Goal: Task Accomplishment & Management: Use online tool/utility

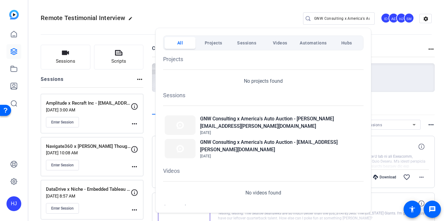
click at [318, 18] on div at bounding box center [222, 110] width 444 height 221
click at [318, 18] on input "GNW Consulting x America's Auto Auction" at bounding box center [342, 18] width 56 height 7
click at [318, 17] on input "GNW Consulting x America's Auto Auction" at bounding box center [342, 18] width 56 height 7
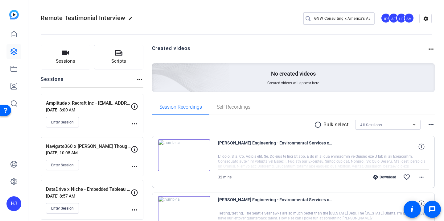
paste input "Yardi x [PERSON_NAME] Living - [PERSON_NAME] - RentCafe Marketing"
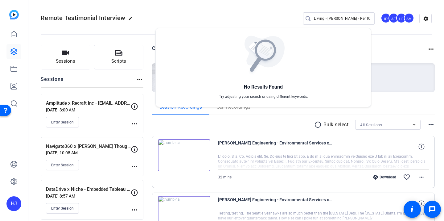
click at [333, 17] on div at bounding box center [222, 110] width 444 height 221
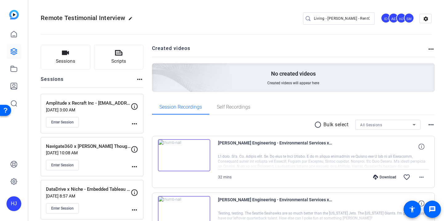
scroll to position [0, 0]
click at [328, 18] on input "GNYardi x [PERSON_NAME] Living - [PERSON_NAME] - RentCafe MarketingW Consulting…" at bounding box center [342, 18] width 56 height 7
drag, startPoint x: 351, startPoint y: 19, endPoint x: 392, endPoint y: 25, distance: 41.0
click at [392, 26] on div "Remote Testimonial Interview edit GNYardi x [PERSON_NAME] Living - [PERSON_NAME…" at bounding box center [236, 18] width 391 height 47
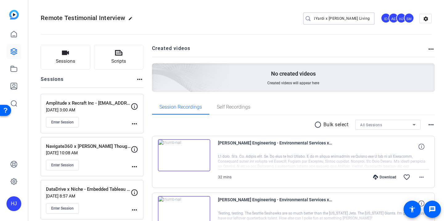
scroll to position [0, 0]
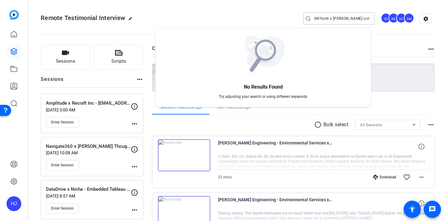
click at [316, 19] on div at bounding box center [222, 110] width 444 height 221
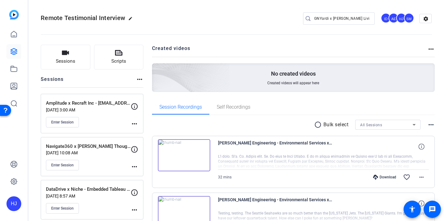
click at [316, 18] on input "GNYardi x [PERSON_NAME] Living" at bounding box center [342, 18] width 56 height 7
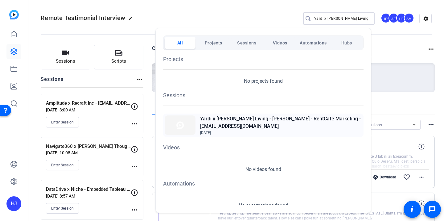
type input "Yardi x [PERSON_NAME] Living"
click at [256, 126] on h2 "Yardi x [PERSON_NAME] Living - [PERSON_NAME] - RentCafe Marketing - [EMAIL_ADDR…" at bounding box center [281, 122] width 162 height 15
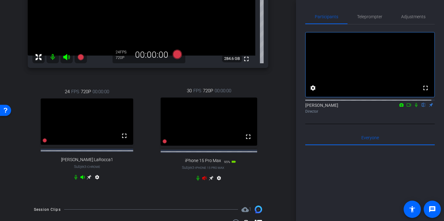
scroll to position [129, 0]
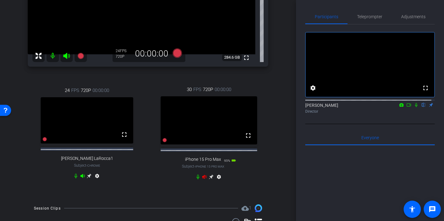
click at [202, 179] on icon at bounding box center [204, 176] width 5 height 5
click at [209, 179] on icon at bounding box center [211, 177] width 5 height 5
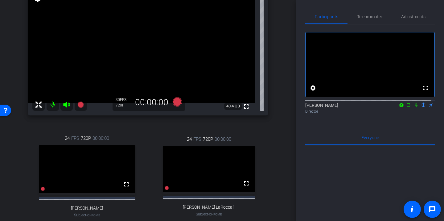
scroll to position [74, 0]
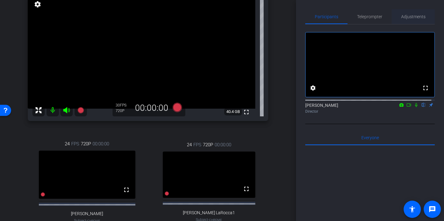
click at [409, 19] on span "Adjustments" at bounding box center [413, 16] width 24 height 15
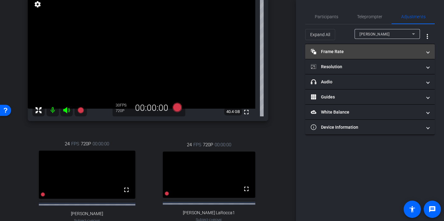
click at [365, 55] on mat-expansion-panel-header "Frame Rate Frame Rate" at bounding box center [370, 51] width 130 height 15
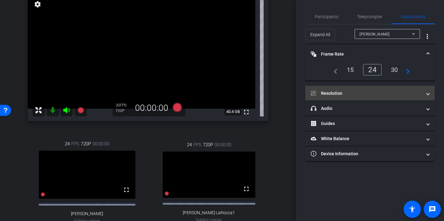
click at [356, 94] on mat-panel-title "Resolution" at bounding box center [366, 93] width 111 height 6
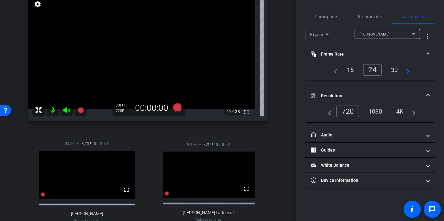
click at [376, 112] on div "1080" at bounding box center [375, 111] width 23 height 10
click at [368, 39] on div at bounding box center [387, 42] width 65 height 7
click at [369, 33] on span "[PERSON_NAME]" at bounding box center [375, 34] width 30 height 4
type input "1000"
click at [366, 67] on div "25" at bounding box center [371, 69] width 16 height 10
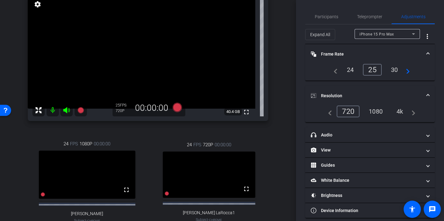
click at [347, 68] on div "24" at bounding box center [351, 69] width 16 height 10
click at [372, 114] on div "1080" at bounding box center [375, 111] width 23 height 10
click at [276, 46] on div "iPhone 15 Pro Max iPhone 15 Pro Max info ROOM ID: 626733126 95% battery_std ful…" at bounding box center [147, 113] width 265 height 279
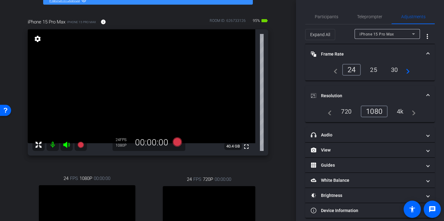
scroll to position [42, 0]
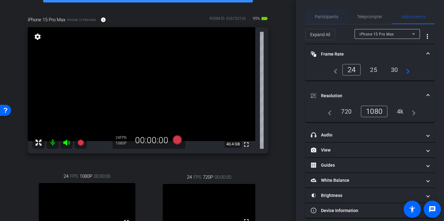
click at [322, 17] on span "Participants" at bounding box center [326, 17] width 23 height 4
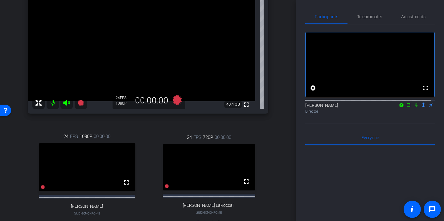
scroll to position [82, 0]
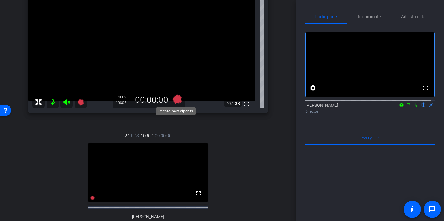
click at [178, 101] on icon at bounding box center [177, 99] width 9 height 9
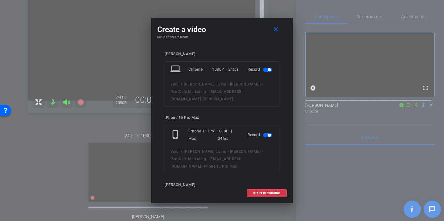
click at [263, 70] on span "button" at bounding box center [267, 70] width 9 height 4
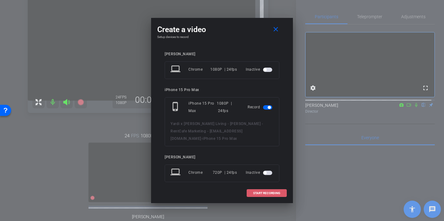
click at [264, 193] on span "START RECORDING" at bounding box center [266, 193] width 27 height 3
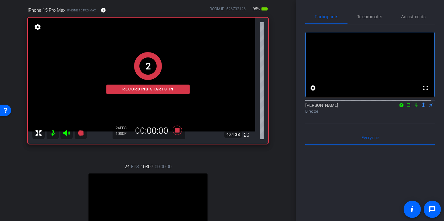
scroll to position [51, 0]
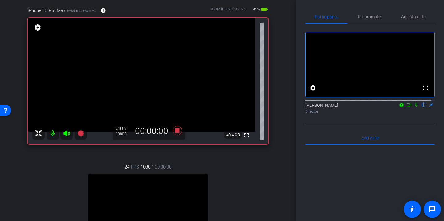
click at [414, 107] on icon at bounding box center [416, 105] width 5 height 4
click at [177, 129] on icon at bounding box center [177, 130] width 9 height 9
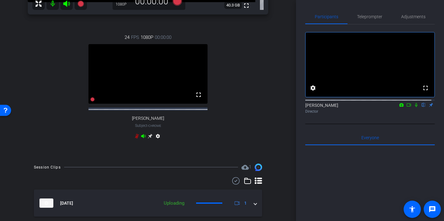
scroll to position [204, 0]
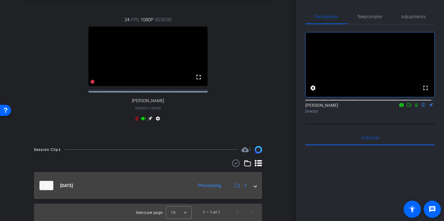
click at [254, 184] on span at bounding box center [255, 185] width 2 height 6
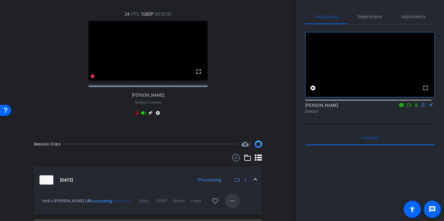
click at [229, 205] on mat-icon "more_horiz" at bounding box center [232, 200] width 7 height 7
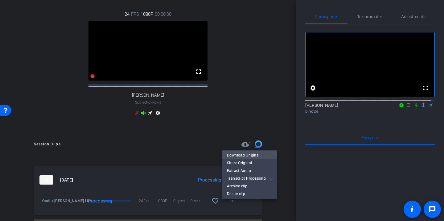
click at [241, 157] on span "Download Original" at bounding box center [249, 155] width 45 height 7
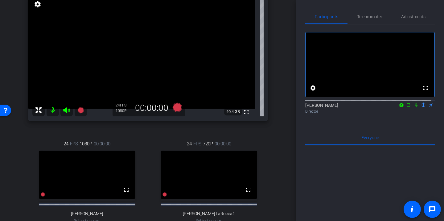
scroll to position [73, 0]
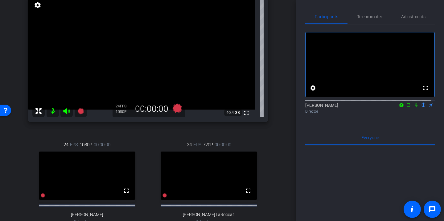
click at [64, 110] on icon at bounding box center [66, 111] width 6 height 6
click at [52, 110] on mat-icon at bounding box center [53, 111] width 12 height 12
click at [67, 114] on icon at bounding box center [66, 110] width 7 height 7
click at [52, 113] on mat-icon at bounding box center [53, 111] width 12 height 12
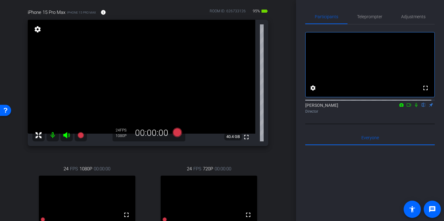
scroll to position [46, 0]
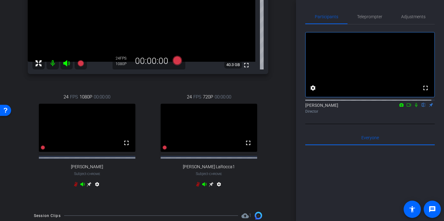
click at [196, 187] on icon at bounding box center [198, 184] width 5 height 5
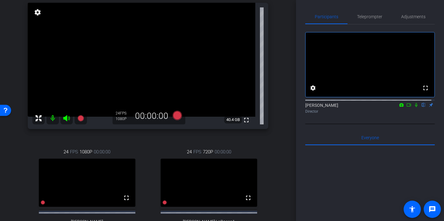
scroll to position [65, 0]
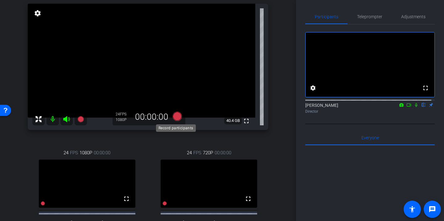
click at [174, 115] on icon at bounding box center [177, 116] width 9 height 9
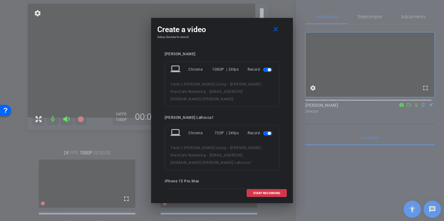
click at [264, 72] on mat-slide-toggle at bounding box center [268, 69] width 10 height 7
click at [263, 70] on span "button" at bounding box center [267, 70] width 9 height 4
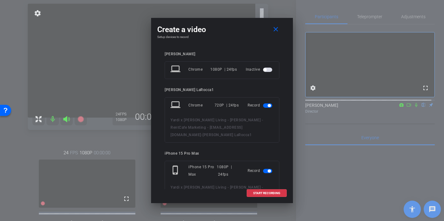
click at [263, 108] on mat-slide-toggle at bounding box center [268, 105] width 10 height 7
click at [263, 105] on span "button" at bounding box center [267, 105] width 9 height 4
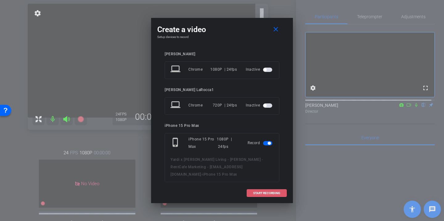
click at [255, 193] on span "START RECORDING" at bounding box center [266, 193] width 27 height 3
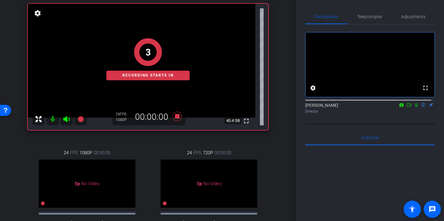
click at [407, 107] on icon at bounding box center [409, 105] width 5 height 4
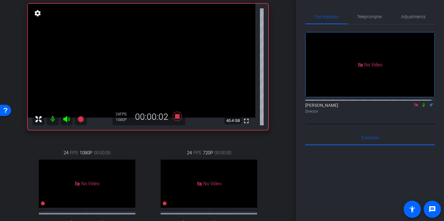
click at [422, 107] on icon at bounding box center [424, 105] width 5 height 4
click at [422, 107] on icon at bounding box center [423, 105] width 3 height 4
click at [423, 107] on icon at bounding box center [424, 105] width 2 height 4
click at [422, 107] on icon at bounding box center [423, 105] width 3 height 4
click at [422, 107] on icon at bounding box center [424, 105] width 5 height 4
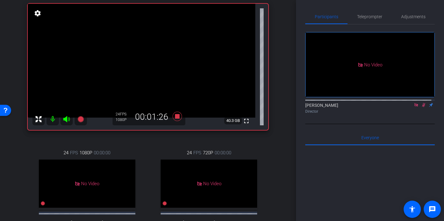
click at [422, 107] on icon at bounding box center [423, 105] width 3 height 4
click at [423, 107] on icon at bounding box center [424, 105] width 2 height 4
click at [422, 107] on icon at bounding box center [424, 105] width 5 height 4
click at [423, 107] on icon at bounding box center [424, 105] width 2 height 4
click at [422, 107] on icon at bounding box center [424, 105] width 5 height 4
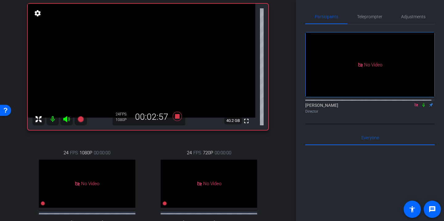
click at [422, 107] on icon at bounding box center [424, 105] width 5 height 4
click at [422, 107] on icon at bounding box center [423, 105] width 3 height 4
click at [422, 107] on icon at bounding box center [424, 105] width 5 height 4
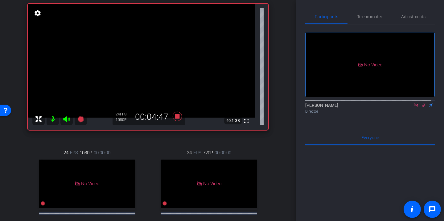
click at [422, 107] on icon at bounding box center [424, 105] width 5 height 4
click at [423, 107] on icon at bounding box center [424, 105] width 2 height 4
click at [422, 107] on icon at bounding box center [423, 105] width 3 height 4
click at [422, 107] on icon at bounding box center [424, 105] width 5 height 4
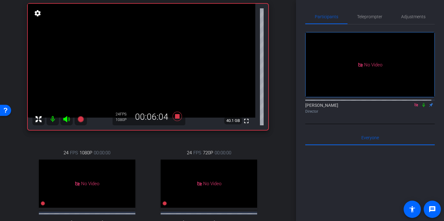
click at [422, 107] on icon at bounding box center [424, 105] width 5 height 4
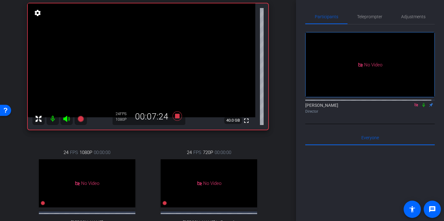
click at [422, 107] on icon at bounding box center [424, 105] width 5 height 4
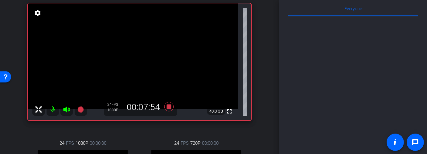
scroll to position [0, 0]
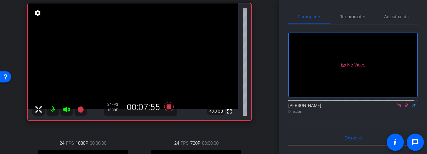
click at [405, 107] on icon at bounding box center [407, 105] width 5 height 4
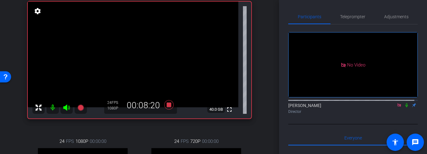
scroll to position [65, 0]
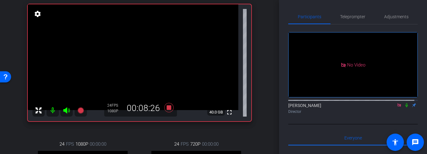
click at [397, 107] on icon at bounding box center [399, 105] width 5 height 4
click at [398, 107] on icon at bounding box center [399, 105] width 2 height 4
click at [398, 107] on icon at bounding box center [399, 105] width 3 height 4
click at [398, 107] on icon at bounding box center [399, 105] width 2 height 4
click at [397, 107] on icon at bounding box center [399, 105] width 5 height 4
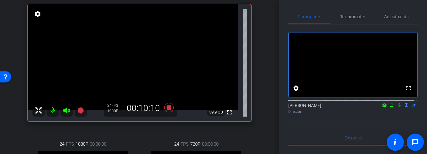
click at [398, 107] on icon at bounding box center [399, 105] width 2 height 4
click at [397, 107] on icon at bounding box center [399, 105] width 5 height 4
click at [398, 107] on icon at bounding box center [399, 105] width 2 height 4
click at [398, 107] on icon at bounding box center [399, 105] width 3 height 4
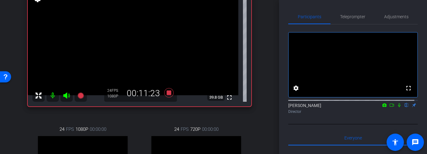
scroll to position [78, 0]
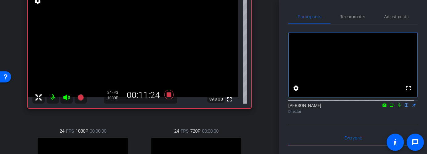
click at [397, 107] on icon at bounding box center [399, 105] width 5 height 4
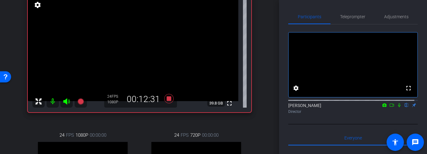
click at [397, 107] on icon at bounding box center [399, 105] width 5 height 4
click at [398, 107] on icon at bounding box center [399, 105] width 3 height 4
click at [397, 107] on icon at bounding box center [399, 105] width 5 height 4
click at [398, 107] on icon at bounding box center [399, 105] width 2 height 4
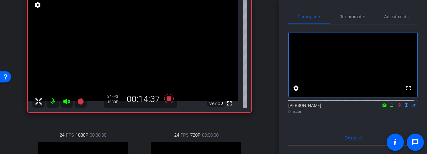
click at [397, 107] on icon at bounding box center [399, 105] width 5 height 4
click at [395, 114] on div "Heather Jacoby flip Director" at bounding box center [354, 108] width 130 height 12
click at [396, 108] on mat-icon at bounding box center [399, 105] width 7 height 6
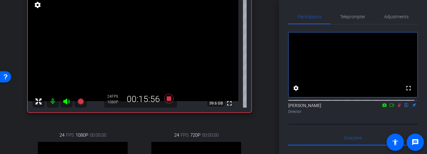
click at [398, 107] on icon at bounding box center [399, 105] width 3 height 4
click at [398, 107] on icon at bounding box center [399, 105] width 2 height 4
click at [397, 107] on icon at bounding box center [399, 105] width 5 height 4
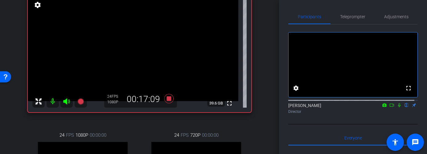
click at [397, 107] on icon at bounding box center [399, 105] width 5 height 4
click at [398, 107] on icon at bounding box center [399, 105] width 2 height 4
click at [398, 107] on icon at bounding box center [399, 105] width 3 height 4
click at [397, 107] on icon at bounding box center [399, 105] width 5 height 4
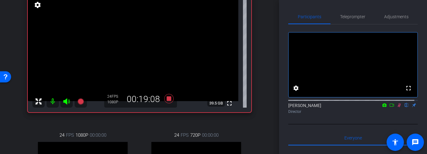
click at [397, 107] on icon at bounding box center [399, 105] width 5 height 4
click at [396, 108] on mat-icon at bounding box center [399, 105] width 7 height 6
click at [398, 107] on icon at bounding box center [399, 105] width 3 height 4
click at [397, 107] on icon at bounding box center [399, 105] width 5 height 4
click at [398, 107] on icon at bounding box center [399, 105] width 3 height 4
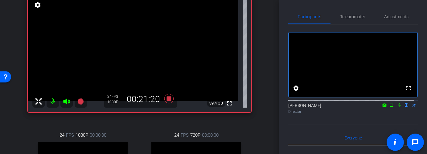
click at [397, 107] on icon at bounding box center [399, 105] width 5 height 4
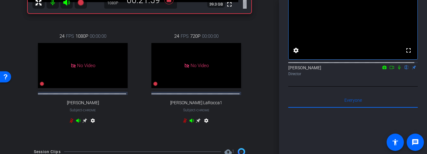
scroll to position [171, 0]
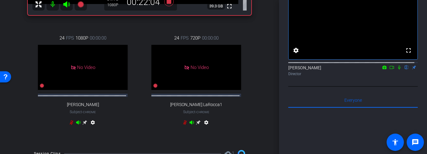
click at [397, 69] on icon at bounding box center [399, 67] width 5 height 4
click at [390, 69] on icon at bounding box center [392, 67] width 5 height 4
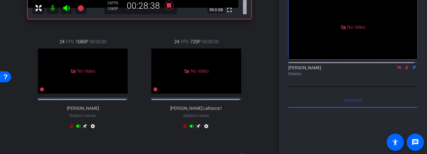
scroll to position [167, 0]
click at [405, 69] on icon at bounding box center [407, 67] width 5 height 4
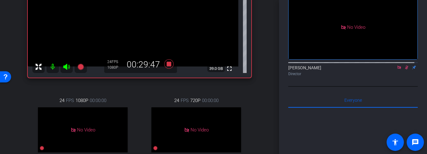
scroll to position [108, 0]
click at [398, 69] on icon at bounding box center [399, 66] width 3 height 3
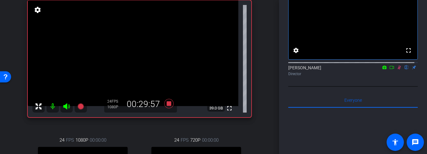
scroll to position [61, 0]
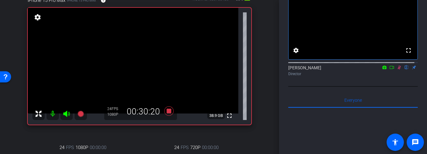
click at [397, 69] on icon at bounding box center [399, 67] width 5 height 4
click at [398, 69] on icon at bounding box center [399, 67] width 2 height 4
click at [398, 69] on icon at bounding box center [399, 67] width 3 height 4
click at [397, 69] on icon at bounding box center [399, 67] width 5 height 4
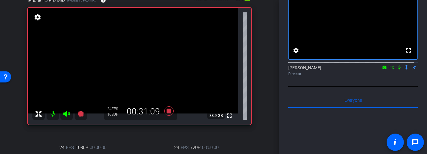
click at [397, 69] on icon at bounding box center [399, 67] width 5 height 4
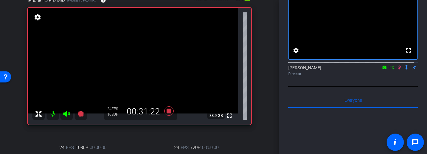
click at [397, 69] on icon at bounding box center [399, 67] width 5 height 4
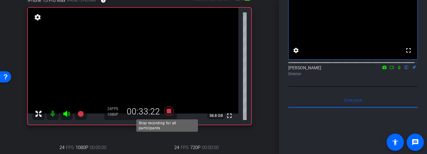
click at [167, 108] on icon at bounding box center [169, 110] width 15 height 11
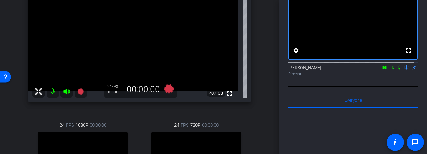
scroll to position [94, 0]
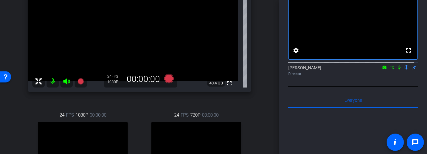
click at [398, 69] on icon at bounding box center [399, 67] width 2 height 4
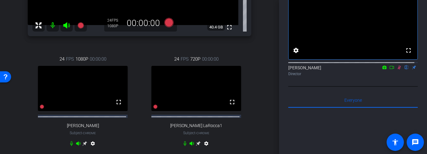
scroll to position [152, 0]
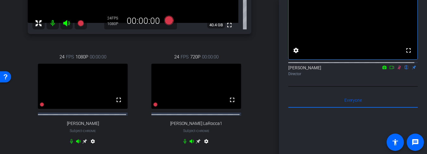
click at [397, 69] on icon at bounding box center [399, 67] width 5 height 4
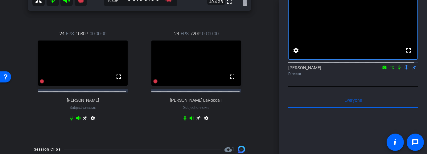
scroll to position [177, 0]
